Goal: Task Accomplishment & Management: Manage account settings

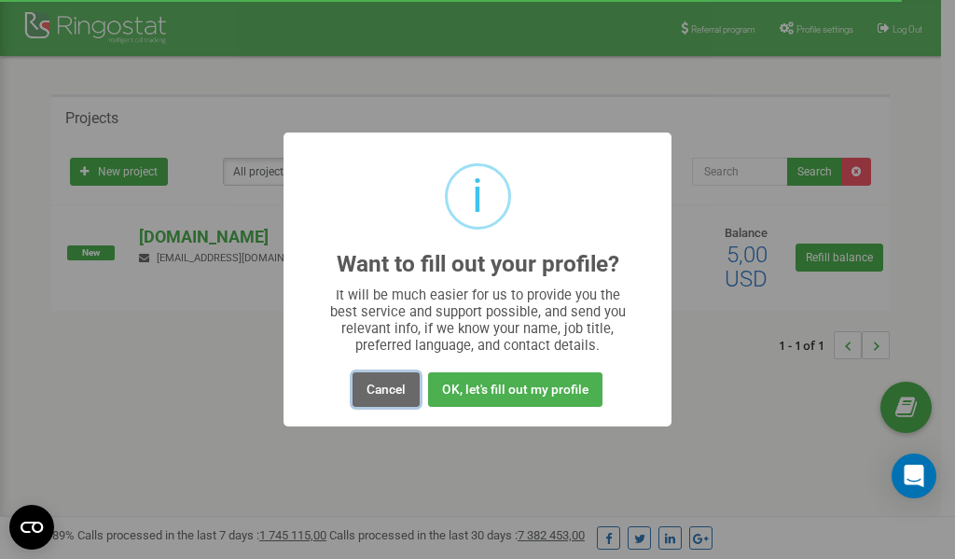
click at [386, 388] on button "Cancel" at bounding box center [386, 389] width 67 height 35
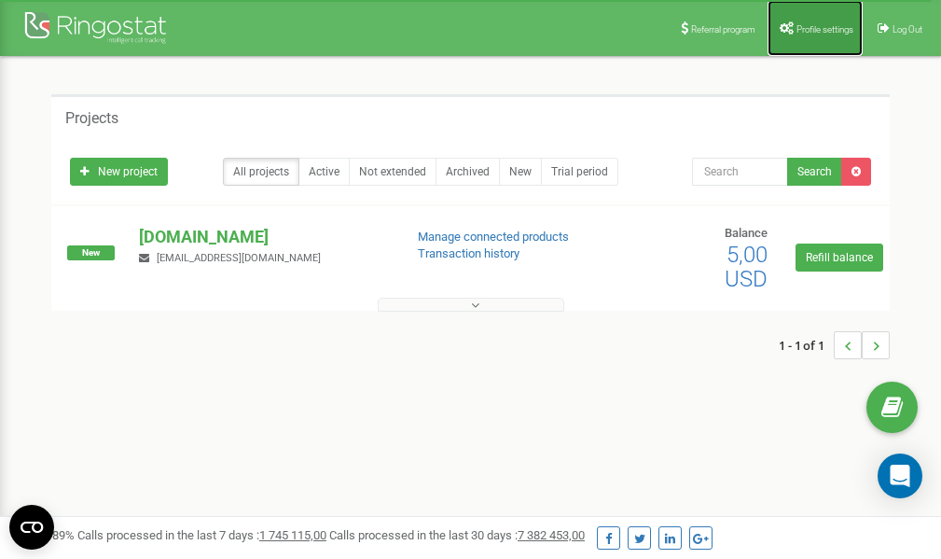
click at [808, 22] on link "Profile settings" at bounding box center [815, 28] width 95 height 56
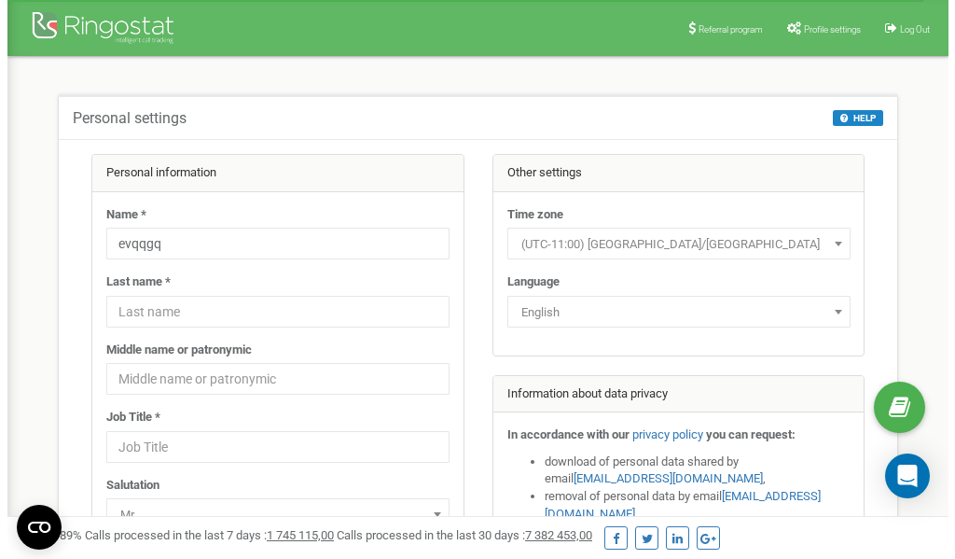
scroll to position [93, 0]
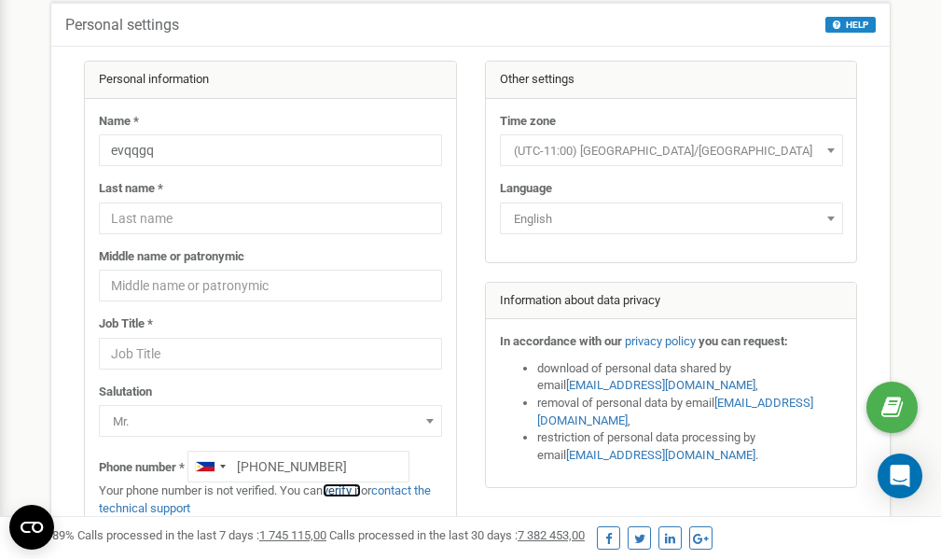
click at [352, 492] on link "verify it" at bounding box center [342, 490] width 38 height 14
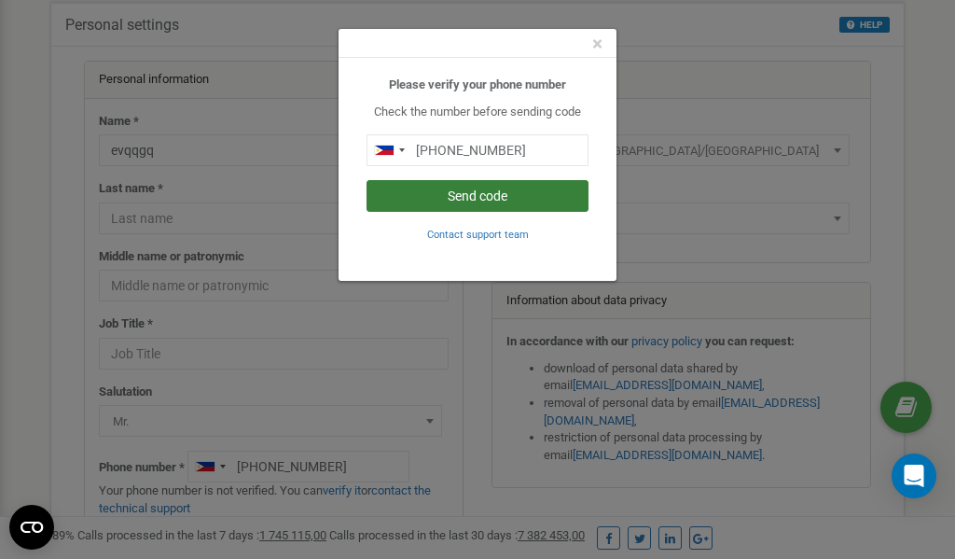
click at [486, 196] on button "Send code" at bounding box center [478, 196] width 222 height 32
